Goal: Check status: Check status

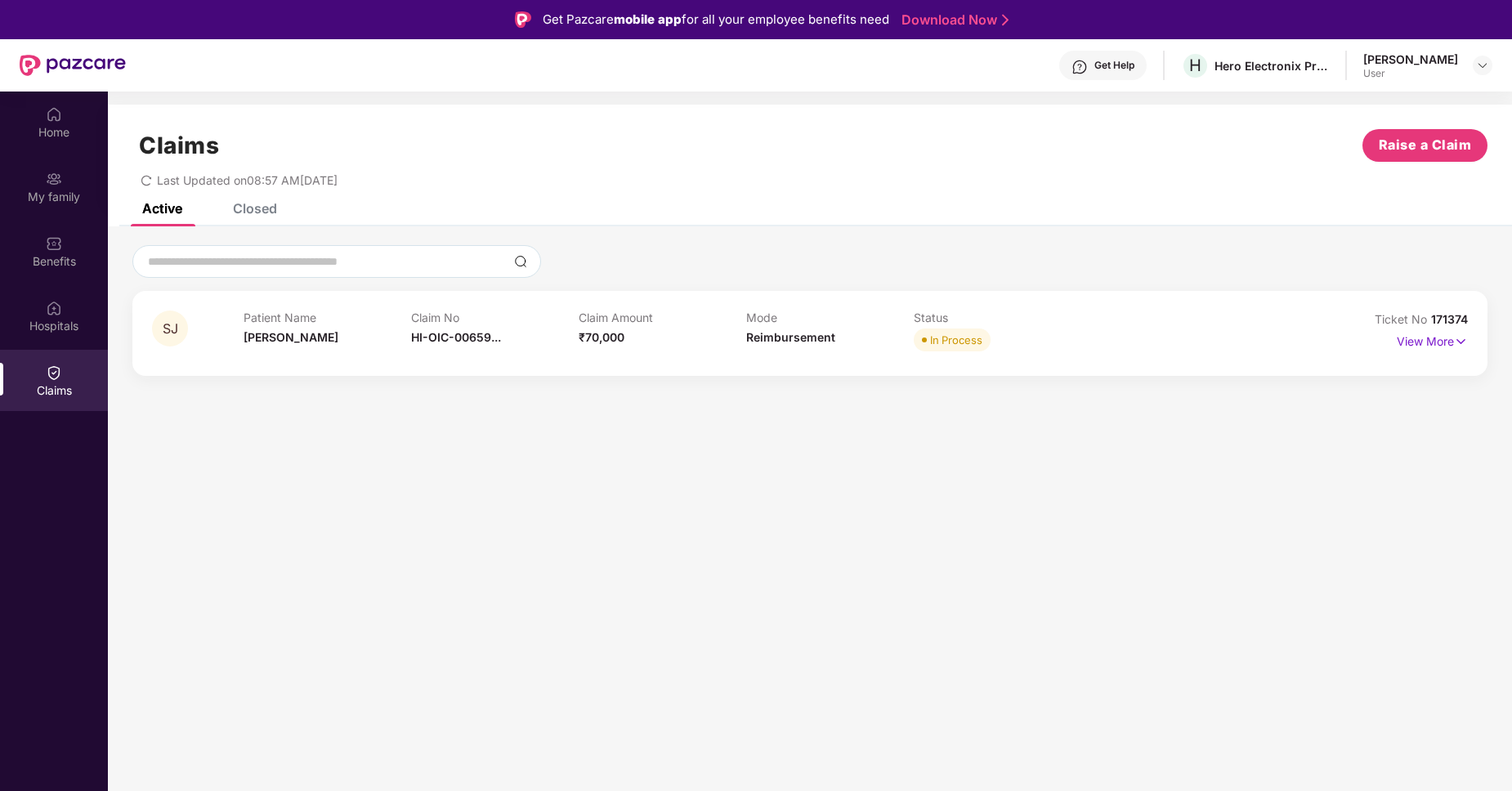
scroll to position [91, 0]
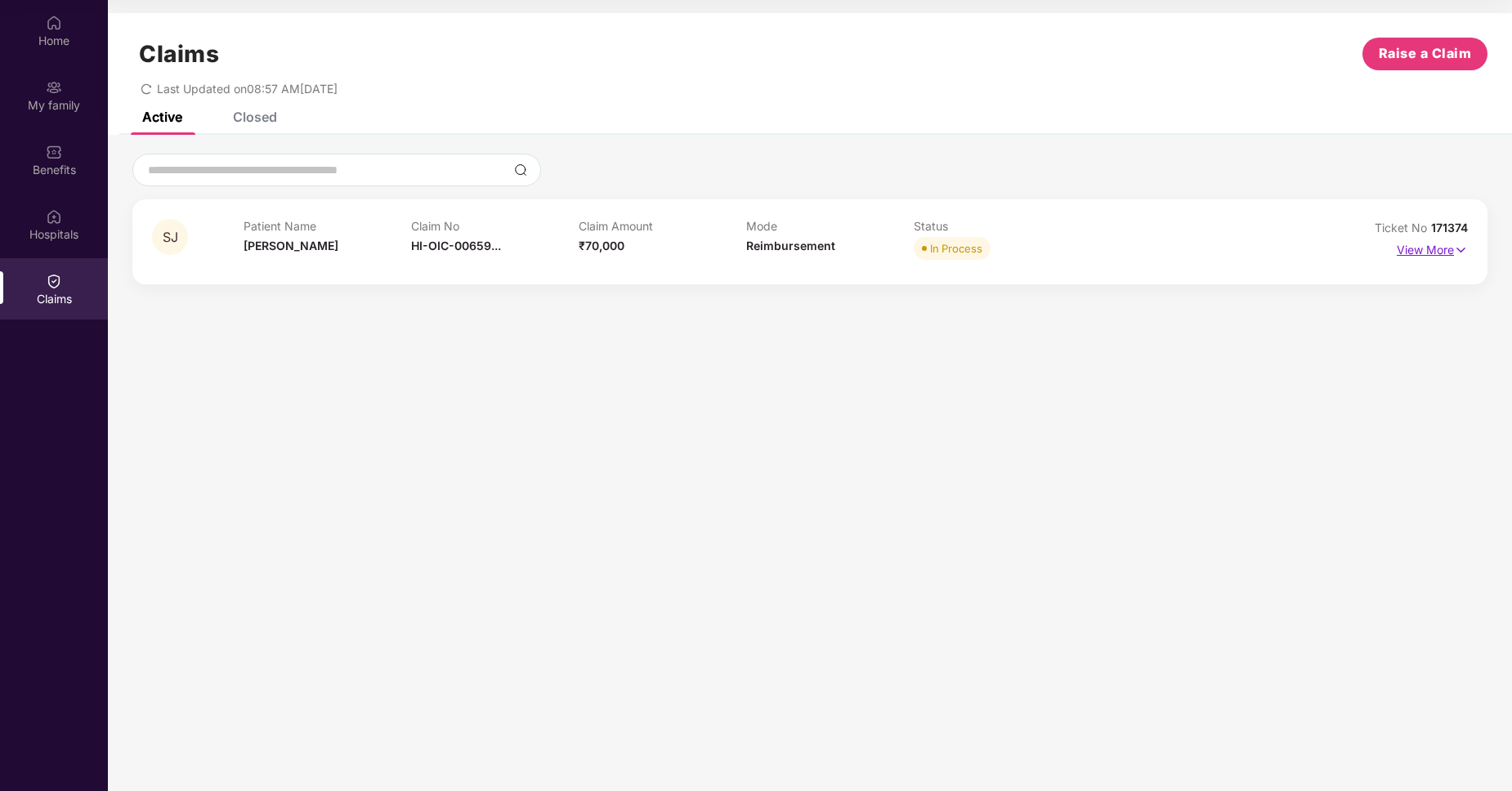
click at [1422, 248] on p "View More" at bounding box center [1432, 248] width 71 height 22
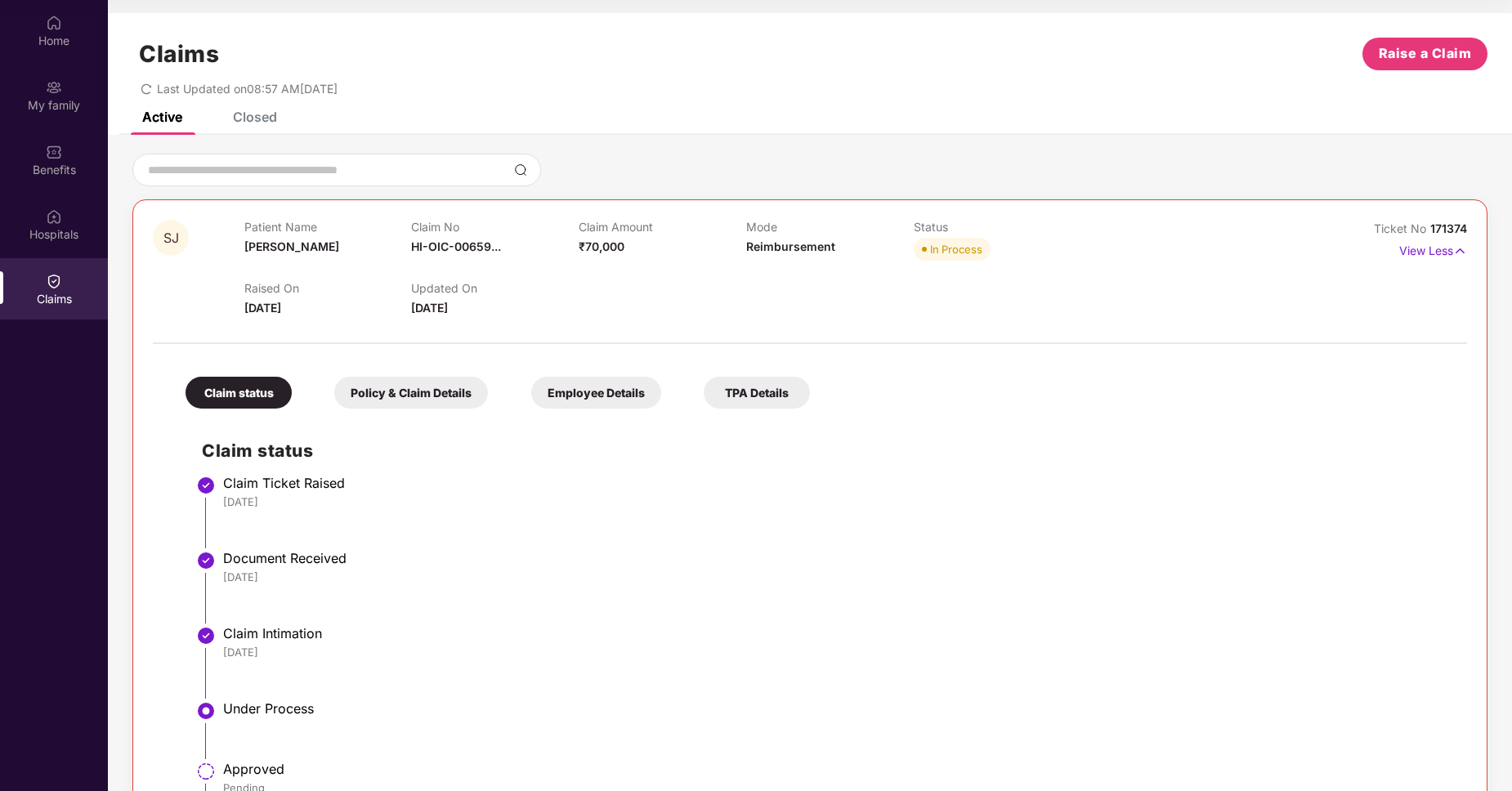
scroll to position [0, 0]
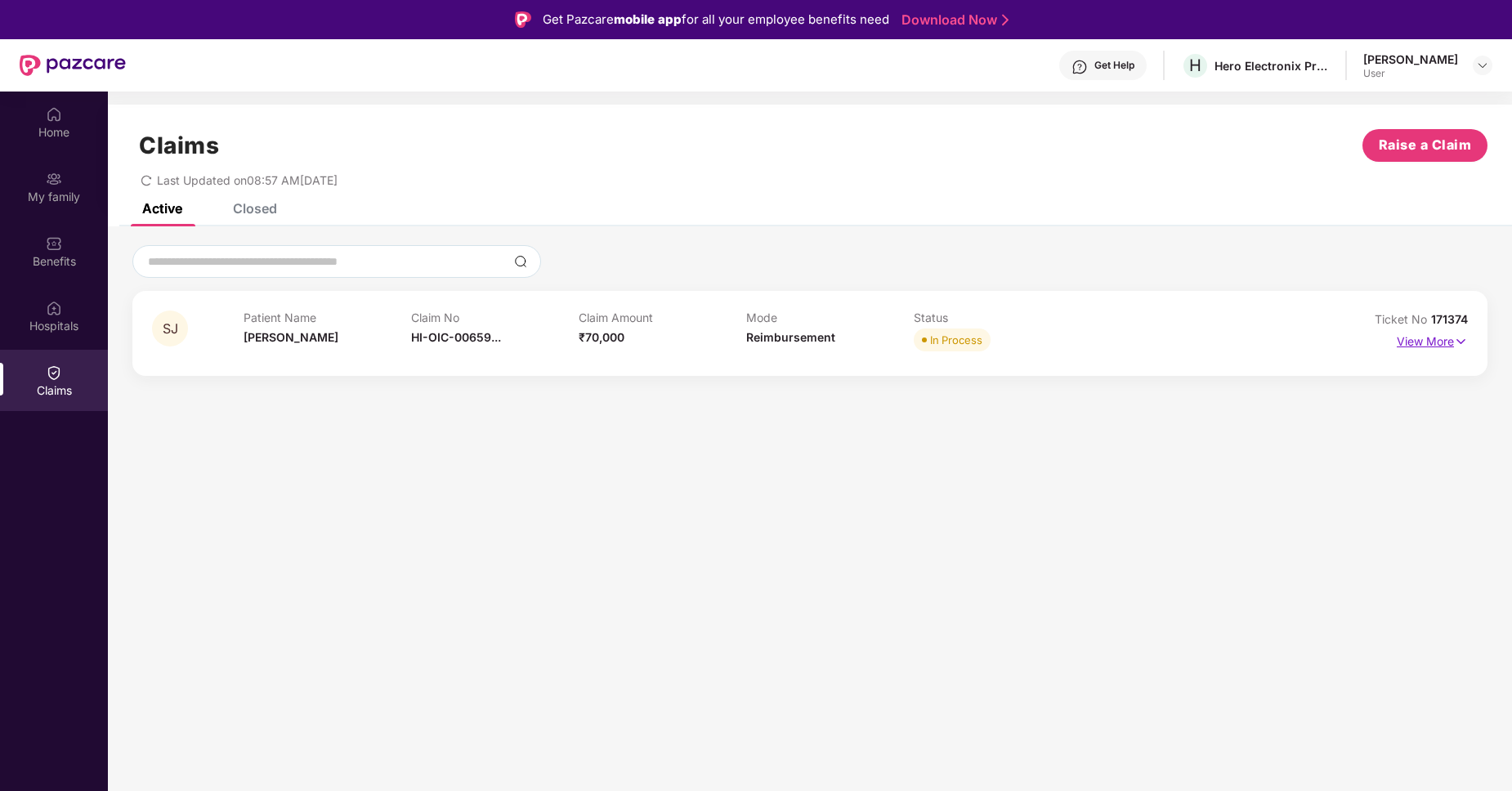
click at [1430, 343] on p "View More" at bounding box center [1432, 339] width 71 height 22
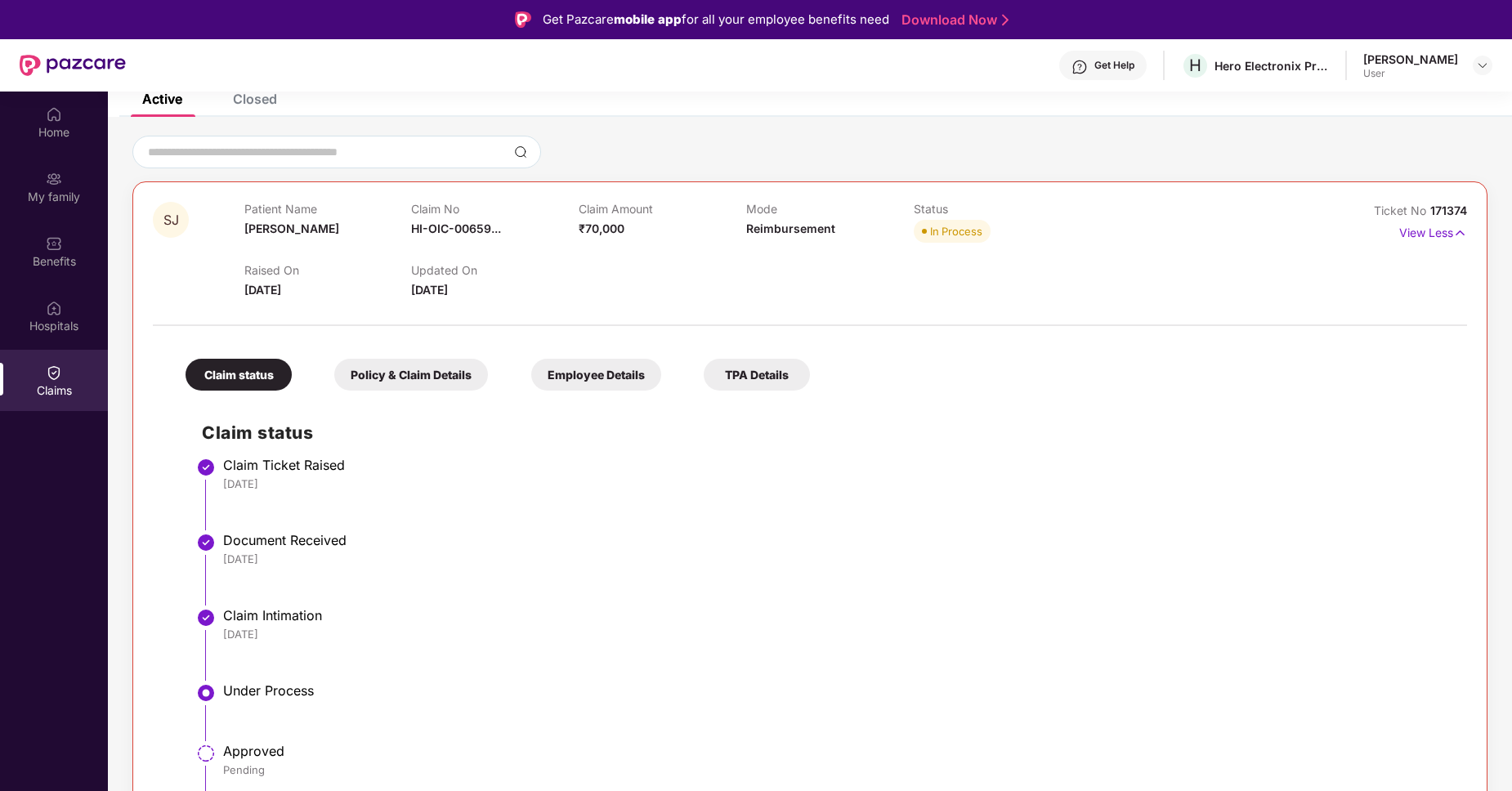
scroll to position [126, 0]
